Goal: Transaction & Acquisition: Purchase product/service

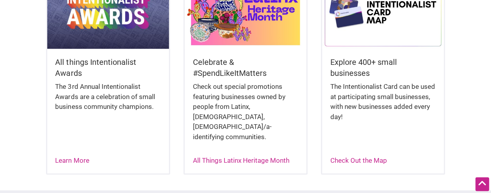
scroll to position [197, 0]
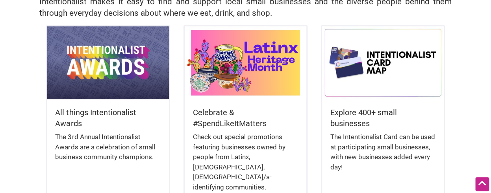
click at [115, 80] on img at bounding box center [107, 62] width 121 height 73
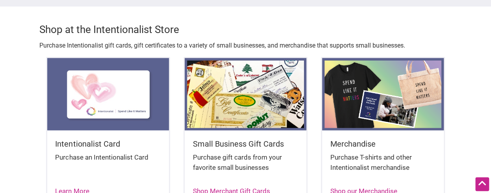
scroll to position [906, 0]
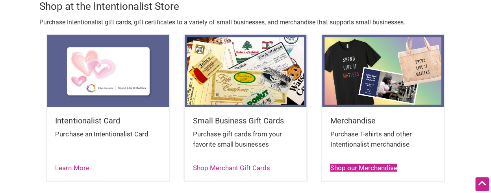
click at [378, 164] on link "Shop our Merchandise" at bounding box center [363, 168] width 67 height 8
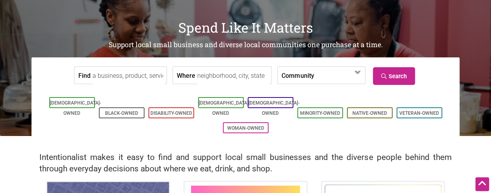
scroll to position [38, 0]
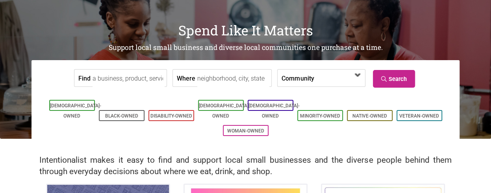
click at [358, 75] on span at bounding box center [358, 75] width 13 height 13
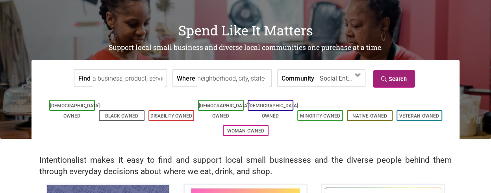
click at [400, 79] on link "Search" at bounding box center [394, 79] width 42 height 18
click at [222, 79] on input "Where" at bounding box center [233, 79] width 72 height 18
type input "seattle"
click at [98, 81] on input "Find" at bounding box center [129, 79] width 72 height 18
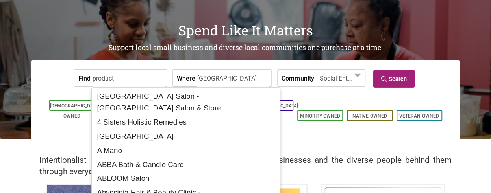
type input "product"
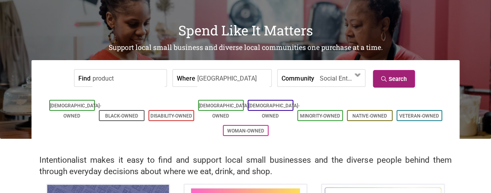
click at [396, 82] on link "Search" at bounding box center [394, 79] width 42 height 18
click at [358, 72] on span at bounding box center [358, 75] width 13 height 13
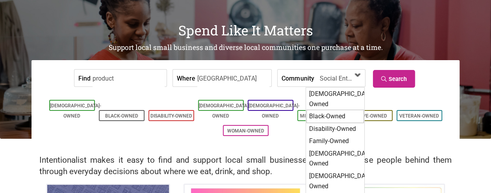
click at [360, 110] on div "Black-Owned" at bounding box center [335, 116] width 58 height 13
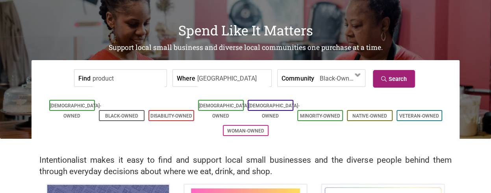
click at [394, 77] on link "Search" at bounding box center [394, 79] width 42 height 18
click at [123, 78] on input "product" at bounding box center [129, 79] width 72 height 18
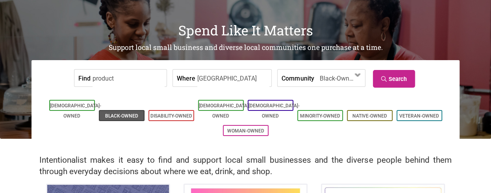
click at [126, 110] on li "Black-Owned" at bounding box center [122, 115] width 46 height 11
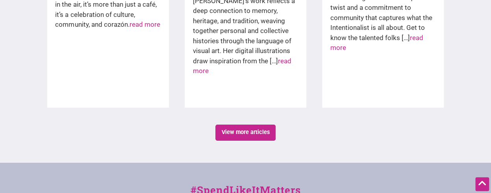
scroll to position [1378, 0]
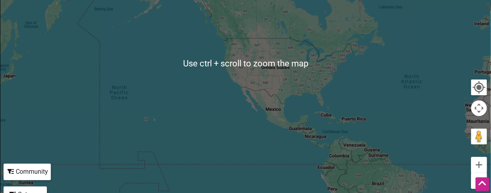
scroll to position [145, 0]
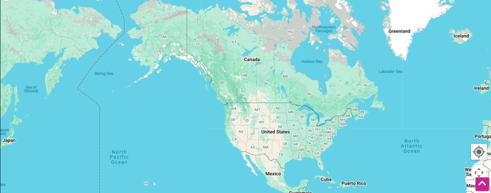
click at [233, 113] on div at bounding box center [245, 128] width 490 height 306
click at [233, 110] on div at bounding box center [245, 128] width 490 height 306
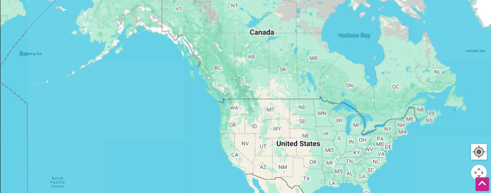
click at [234, 110] on div at bounding box center [245, 128] width 490 height 306
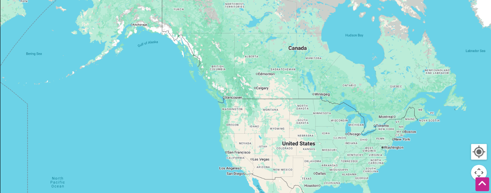
click at [233, 110] on div at bounding box center [245, 128] width 490 height 306
click at [234, 110] on div at bounding box center [245, 128] width 490 height 306
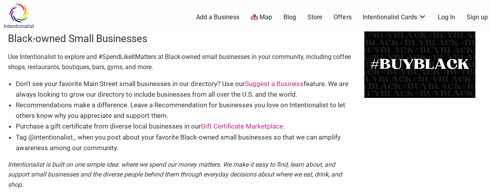
click at [18, 21] on img at bounding box center [18, 16] width 37 height 26
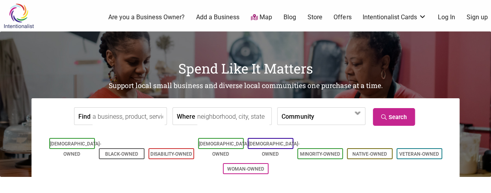
click at [347, 18] on link "Offers" at bounding box center [343, 17] width 18 height 9
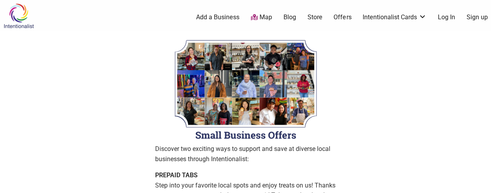
click at [18, 17] on img at bounding box center [18, 16] width 37 height 26
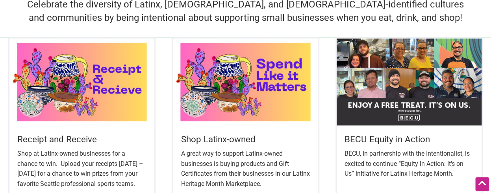
scroll to position [276, 0]
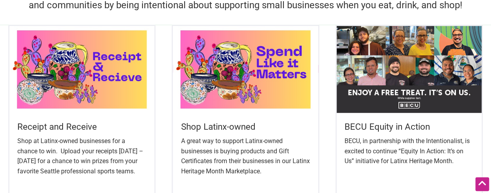
click at [258, 106] on img at bounding box center [245, 69] width 145 height 87
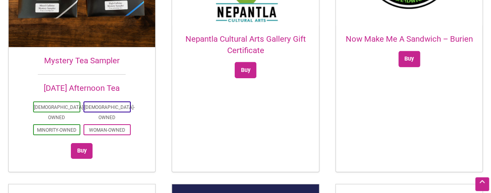
scroll to position [1221, 0]
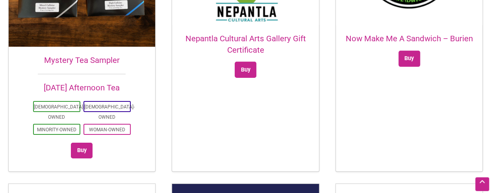
click at [107, 44] on div "Mystery Tea Sampler [DATE] Afternoon Tea [DEMOGRAPHIC_DATA]-Owned [DEMOGRAPHIC_…" at bounding box center [81, 36] width 147 height 273
click at [110, 55] on h2 "Mystery Tea Sampler" at bounding box center [82, 60] width 147 height 11
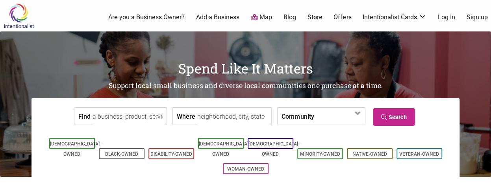
click at [314, 17] on link "Store" at bounding box center [314, 17] width 15 height 9
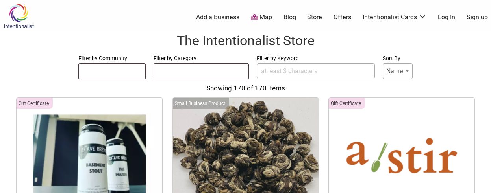
select select
click at [339, 74] on input "Filter by Keyword" at bounding box center [316, 71] width 118 height 16
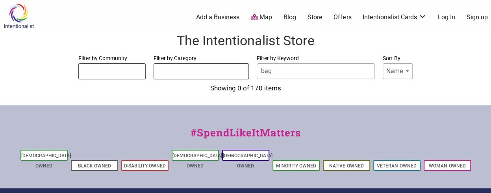
drag, startPoint x: 282, startPoint y: 73, endPoint x: 254, endPoint y: 73, distance: 28.0
click at [254, 73] on form "Filter by Community Asian-Owned Black-Owned Disability-Owned Latino-Owned LGBTQ…" at bounding box center [245, 67] width 475 height 26
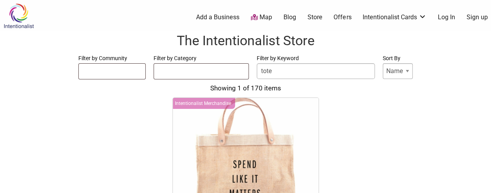
type input "tote"
click at [423, 157] on div "Gift Certificate 23rd Ave Brewery Gift Certificate Black-Owned Family-Owned Min…" at bounding box center [245, 193] width 475 height 190
click at [19, 19] on img at bounding box center [18, 16] width 37 height 26
